Goal: Task Accomplishment & Management: Use online tool/utility

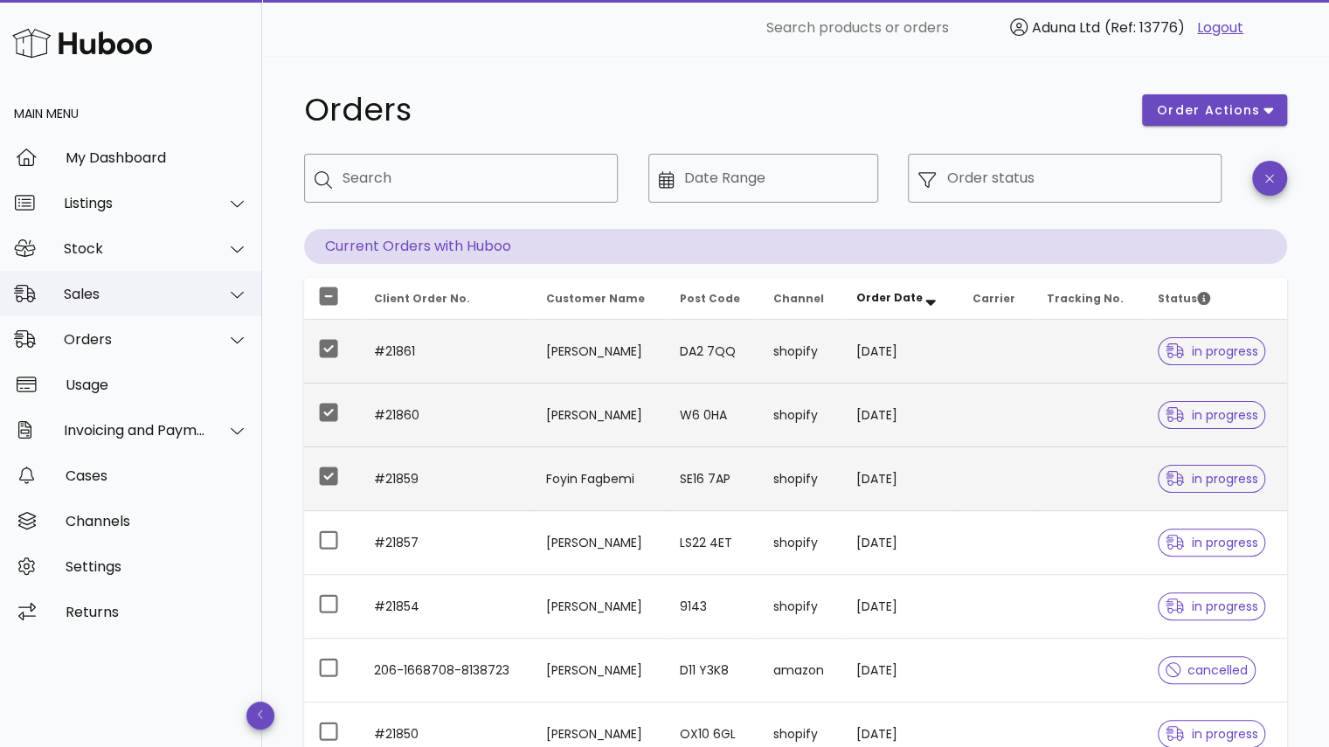
click at [123, 293] on div "Sales" at bounding box center [135, 294] width 142 height 17
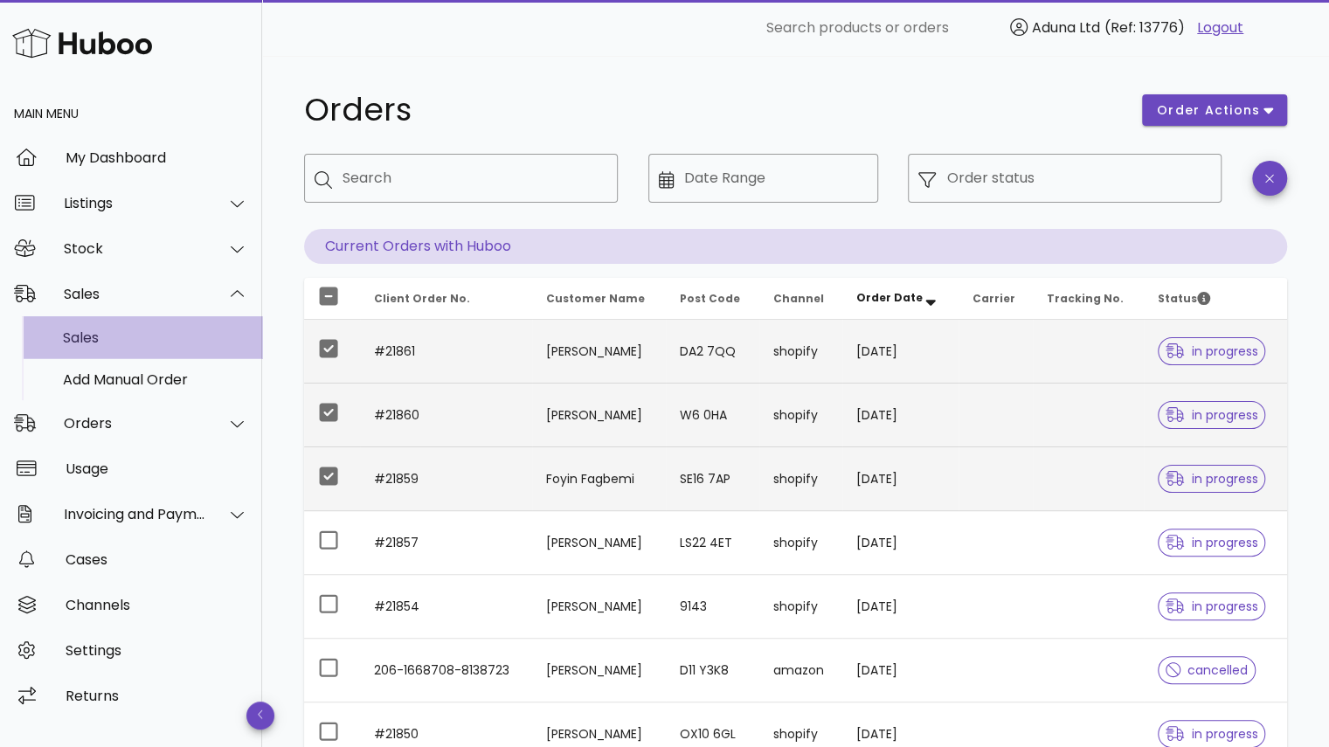
click at [117, 338] on div "Sales" at bounding box center [155, 337] width 185 height 17
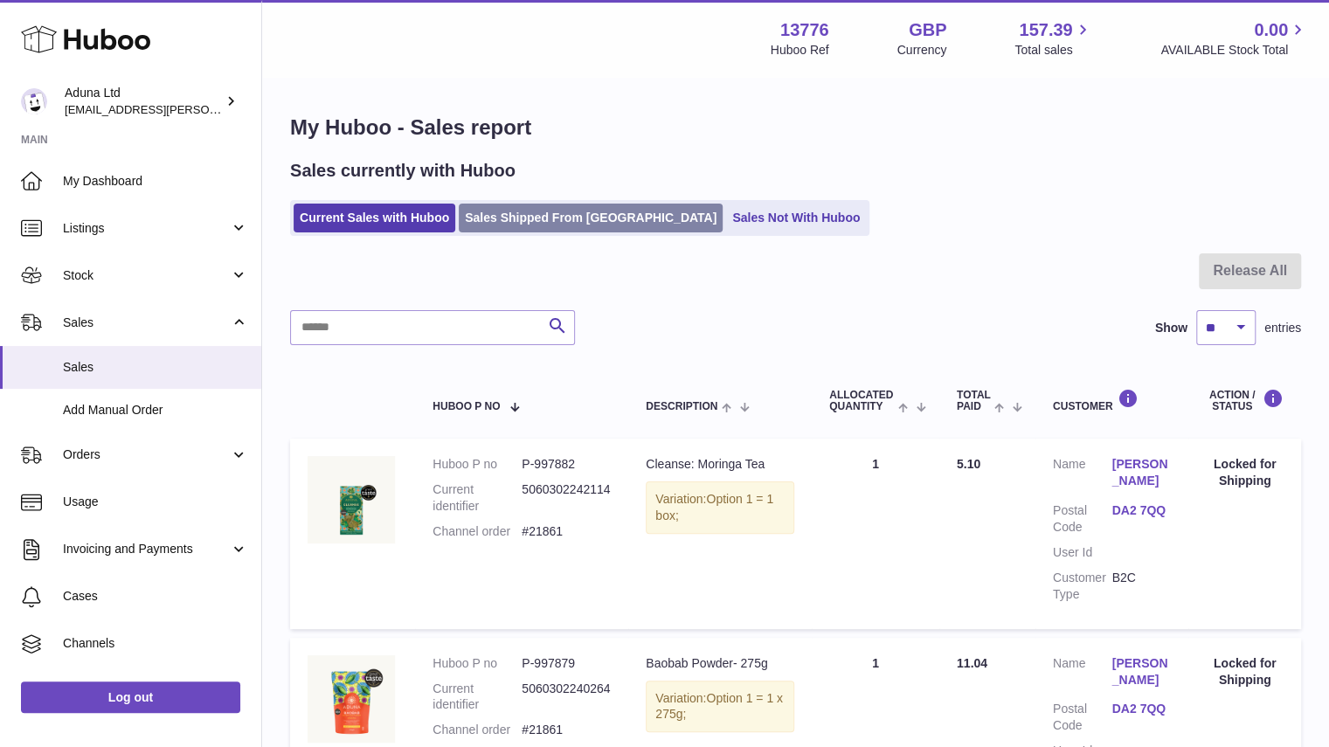
click at [546, 211] on link "Sales Shipped From [GEOGRAPHIC_DATA]" at bounding box center [591, 218] width 264 height 29
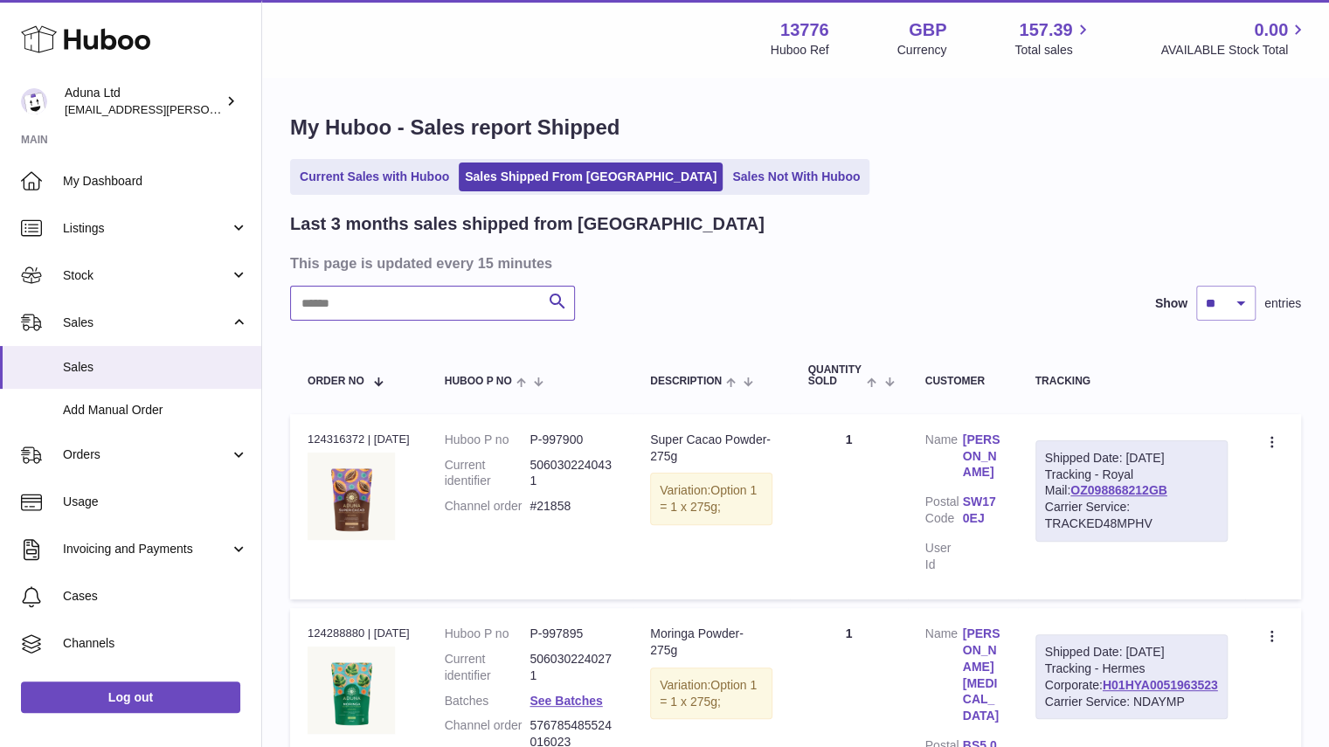
click at [474, 312] on input "text" at bounding box center [432, 303] width 285 height 35
click at [1269, 446] on icon at bounding box center [1273, 443] width 20 height 17
click at [1171, 481] on li "Create a ticket" at bounding box center [1196, 481] width 175 height 38
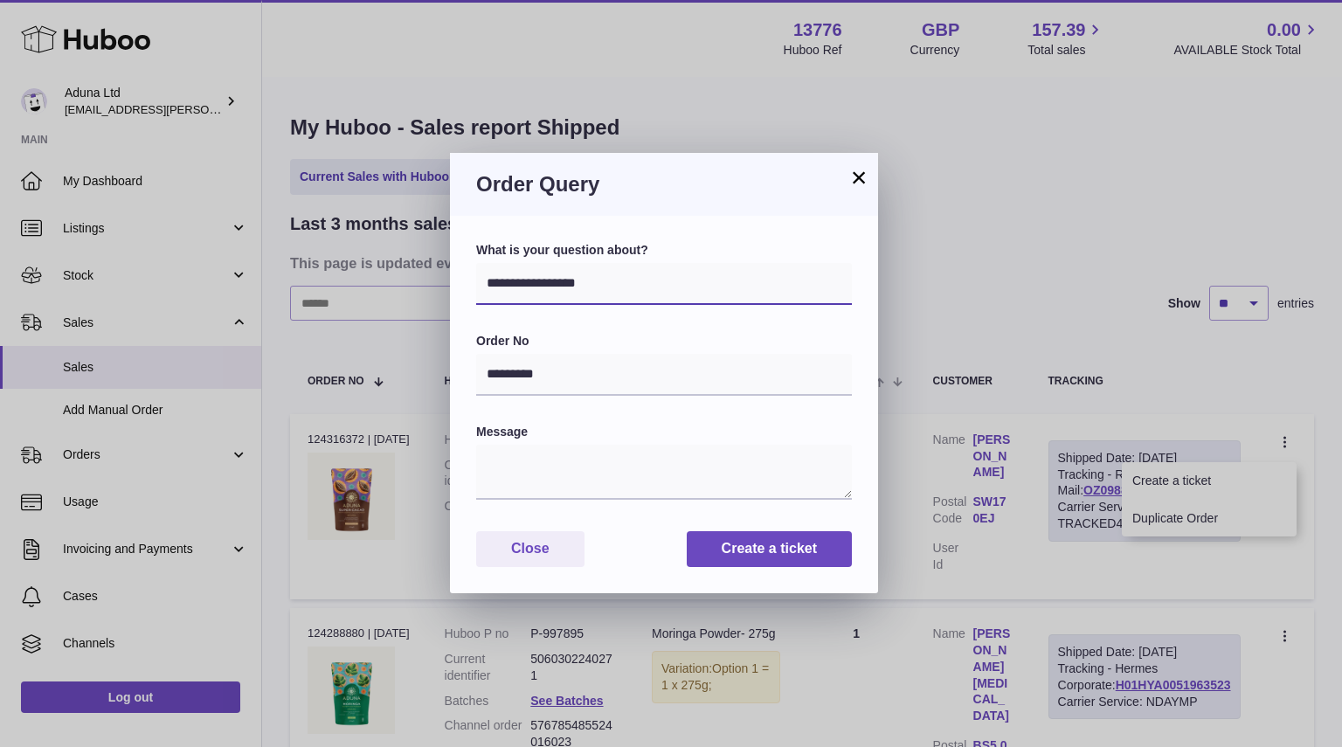
click at [524, 277] on select "**********" at bounding box center [664, 284] width 376 height 42
